Goal: Task Accomplishment & Management: Use online tool/utility

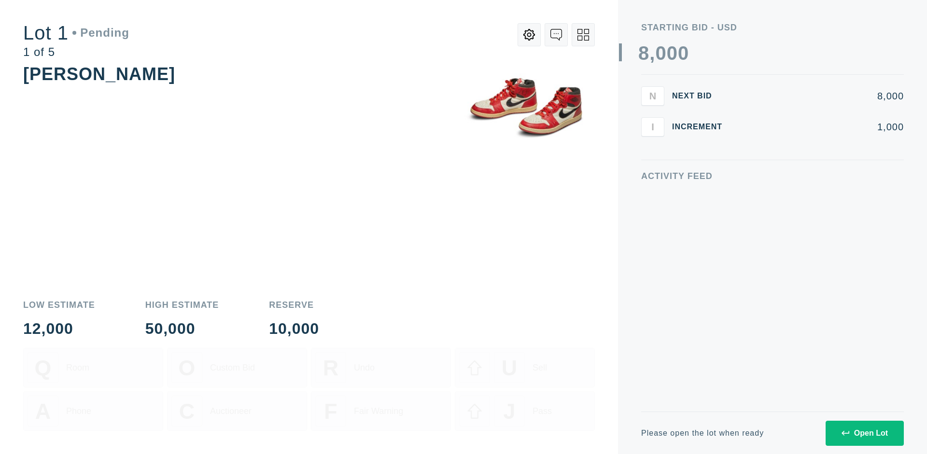
click at [864, 433] on div "Open Lot" at bounding box center [864, 433] width 46 height 9
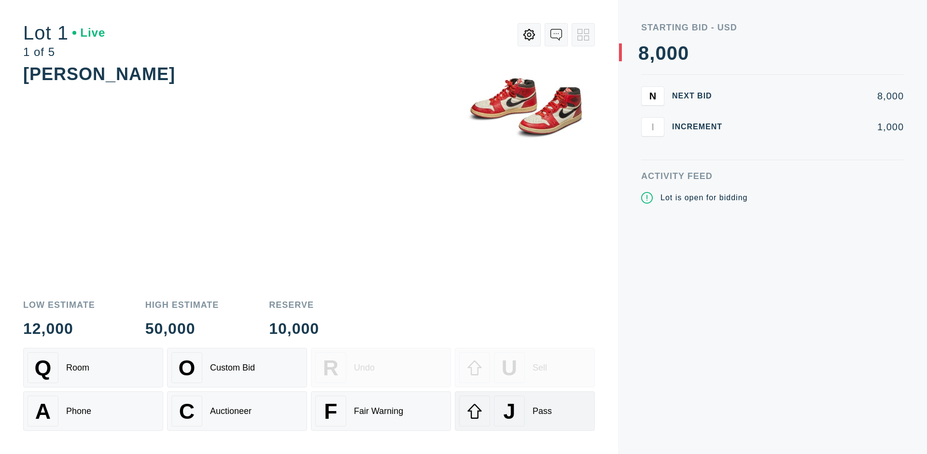
click at [525, 411] on div "J Pass" at bounding box center [524, 411] width 131 height 31
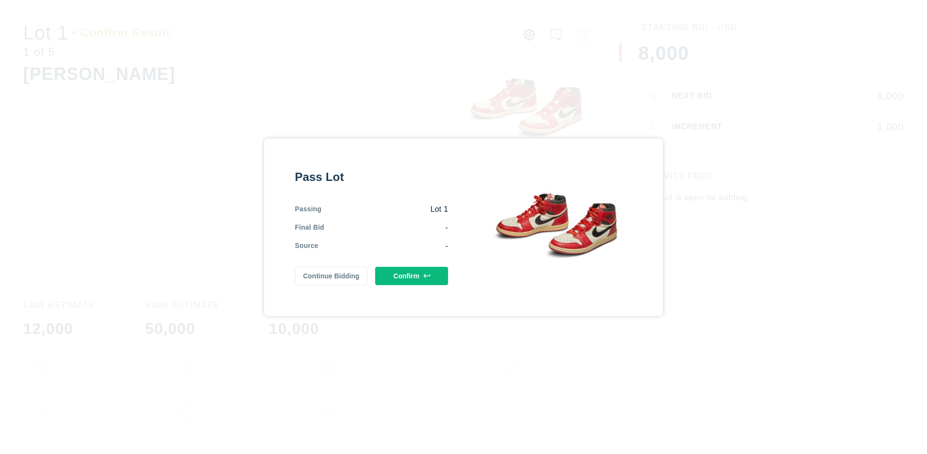
click at [412, 276] on button "Confirm" at bounding box center [411, 276] width 73 height 18
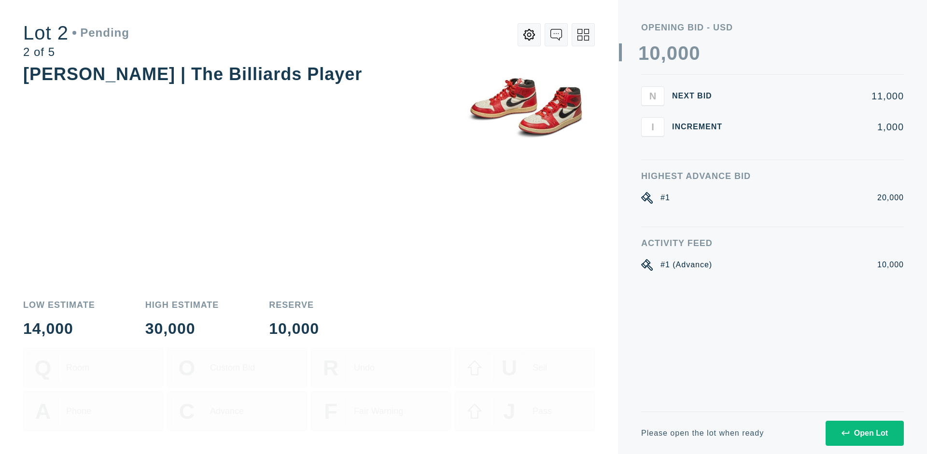
click at [864, 433] on div "Open Lot" at bounding box center [864, 433] width 46 height 9
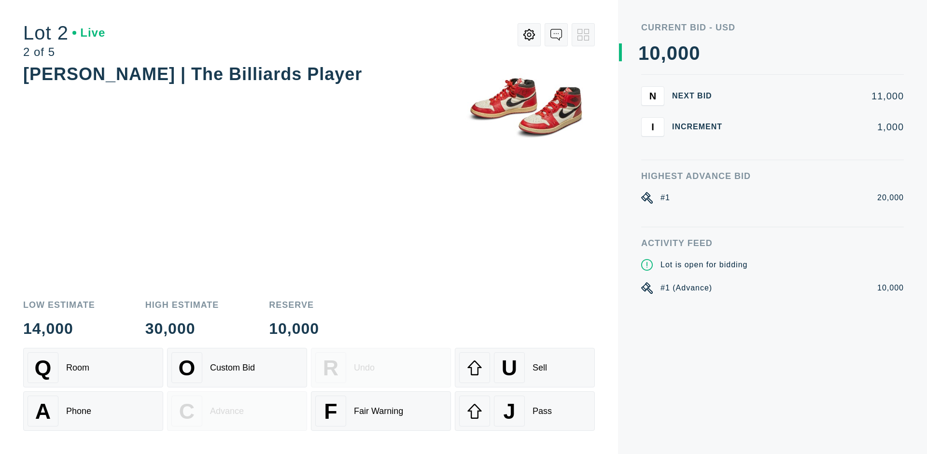
click at [525, 411] on div "J Pass" at bounding box center [524, 411] width 131 height 31
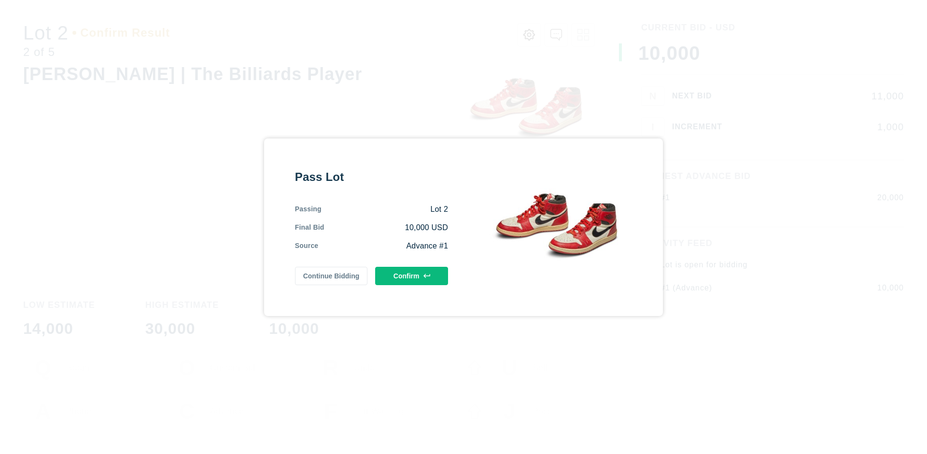
click at [412, 276] on button "Confirm" at bounding box center [411, 276] width 73 height 18
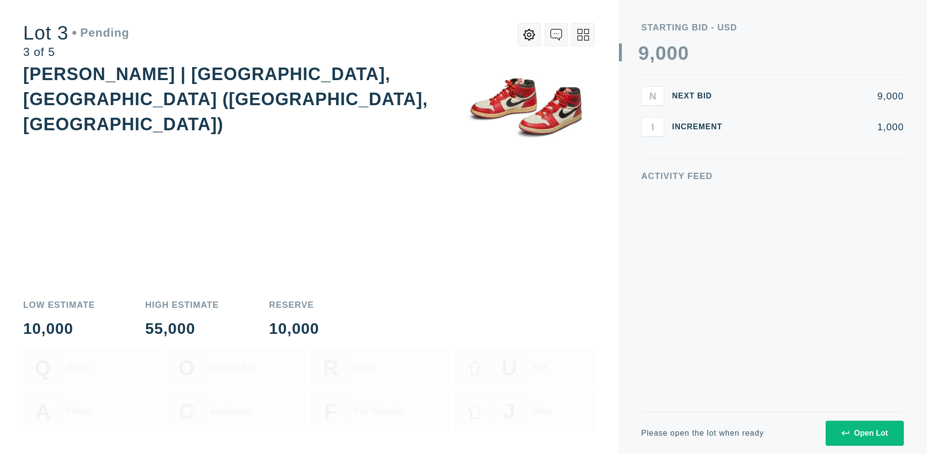
click at [864, 433] on div "Open Lot" at bounding box center [864, 433] width 46 height 9
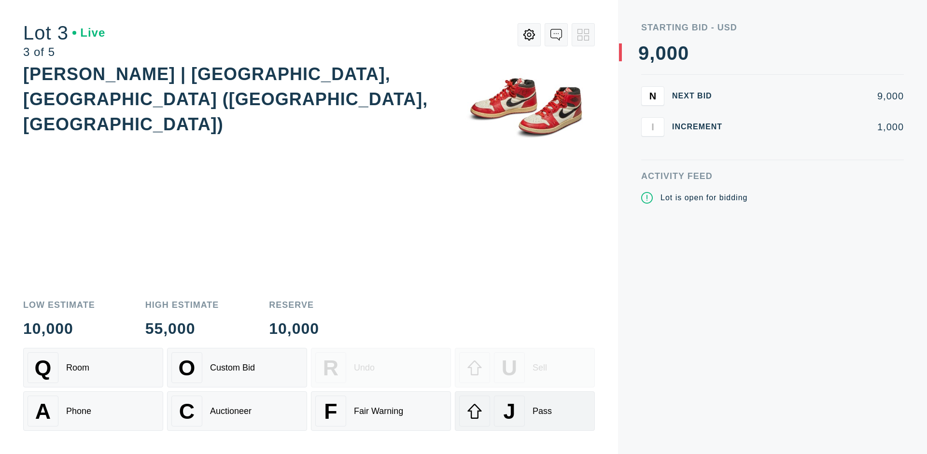
click at [525, 411] on div "J Pass" at bounding box center [524, 411] width 131 height 31
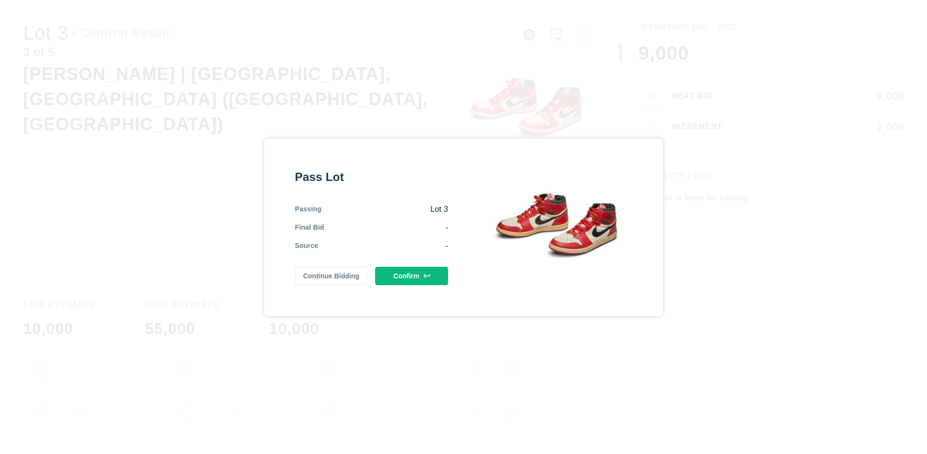
click at [412, 276] on button "Confirm" at bounding box center [411, 276] width 73 height 18
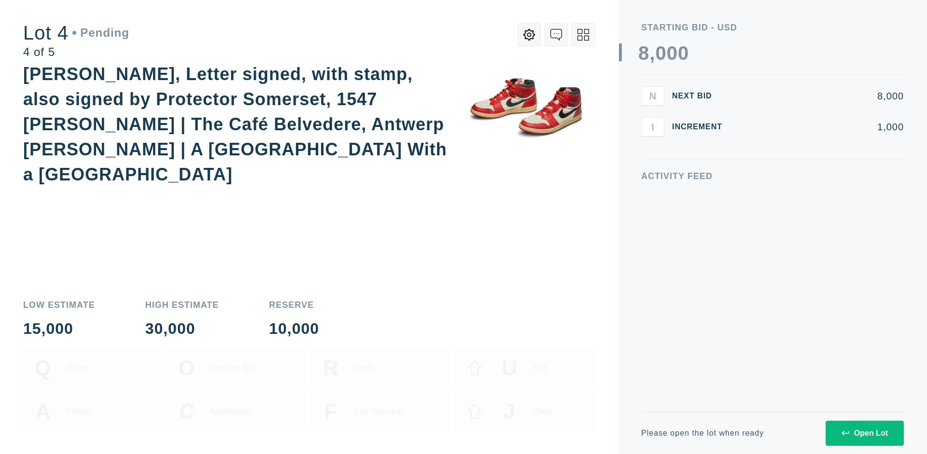
click at [583, 35] on icon at bounding box center [583, 35] width 12 height 12
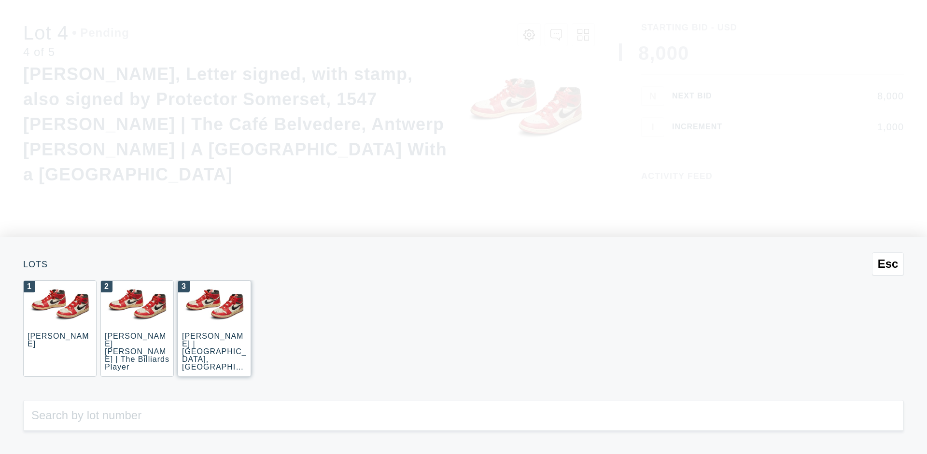
click at [214, 329] on div "3 [PERSON_NAME] | [GEOGRAPHIC_DATA], [GEOGRAPHIC_DATA] ([GEOGRAPHIC_DATA], [GEO…" at bounding box center [214, 328] width 73 height 97
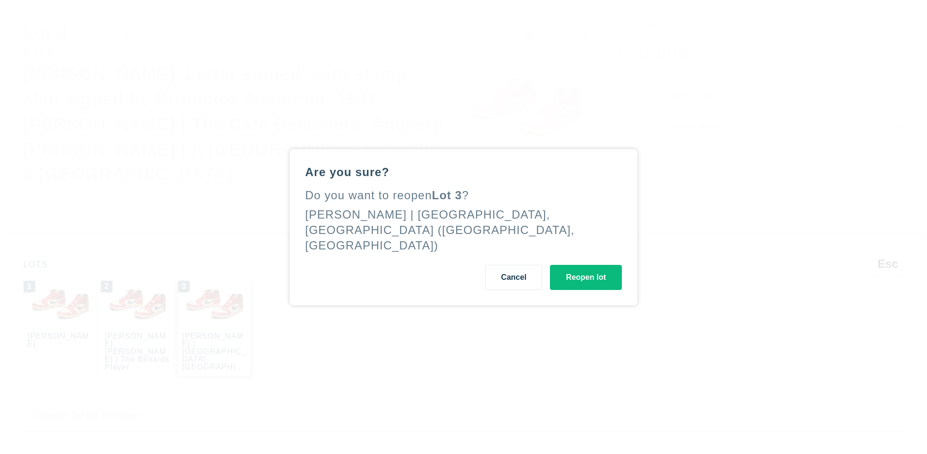
click at [585, 269] on button "Reopen lot" at bounding box center [586, 277] width 72 height 25
